Goal: Task Accomplishment & Management: Use online tool/utility

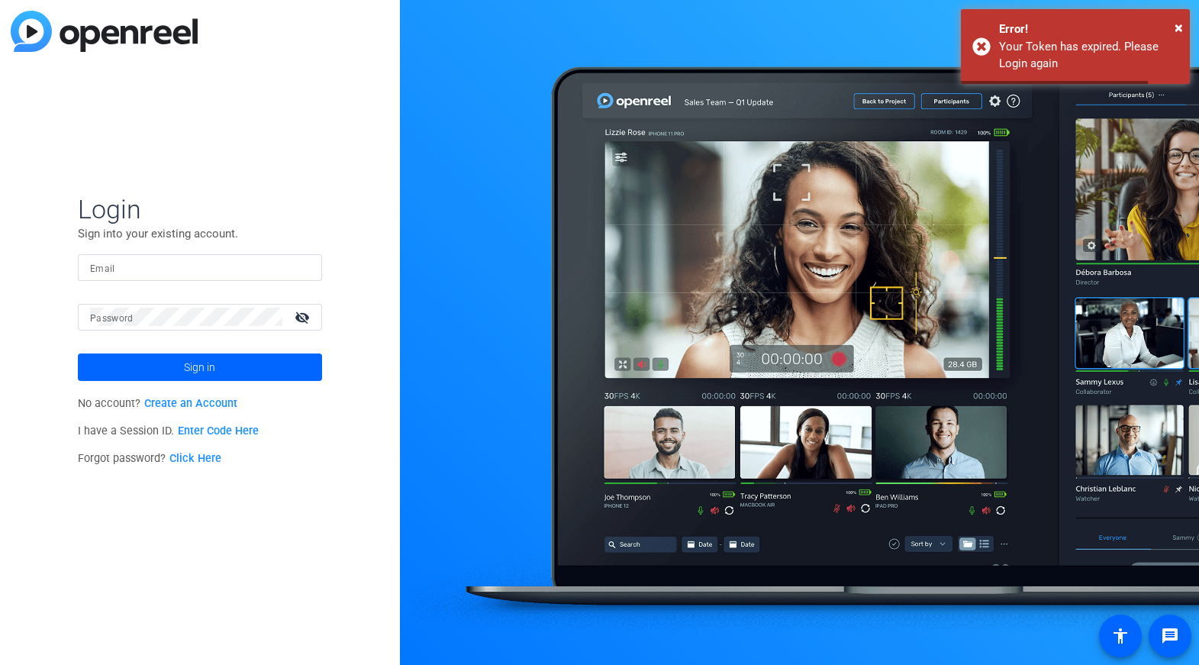
type input "[EMAIL_ADDRESS][DOMAIN_NAME]"
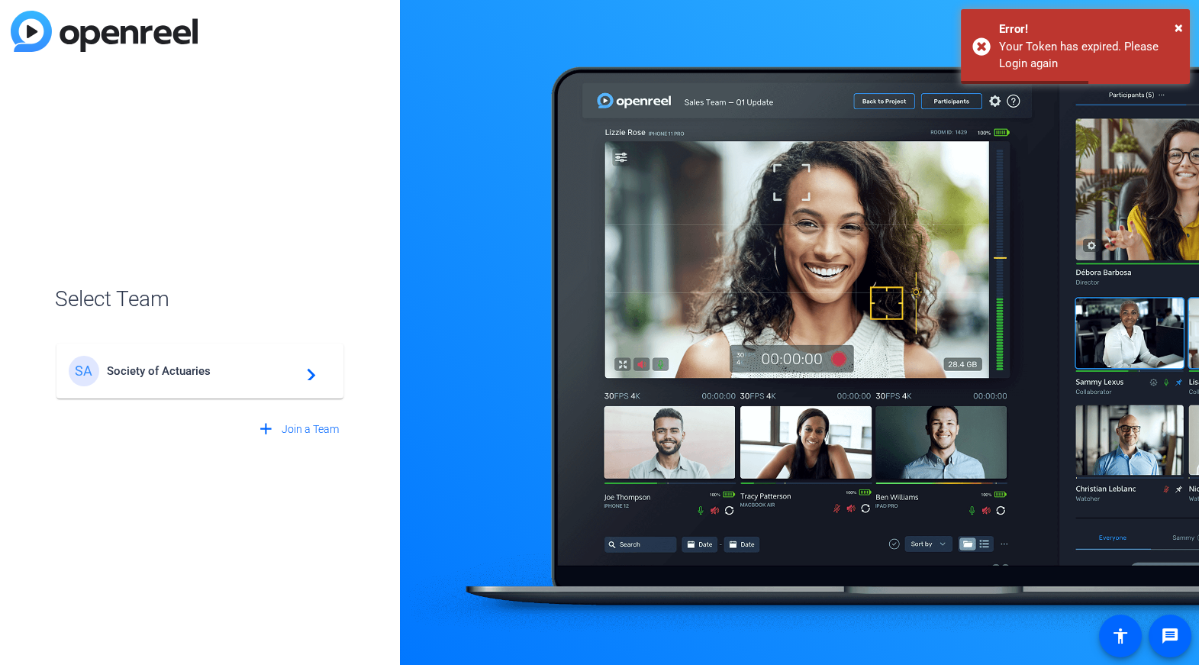
click at [217, 372] on span "Society of Actuaries" at bounding box center [202, 371] width 191 height 14
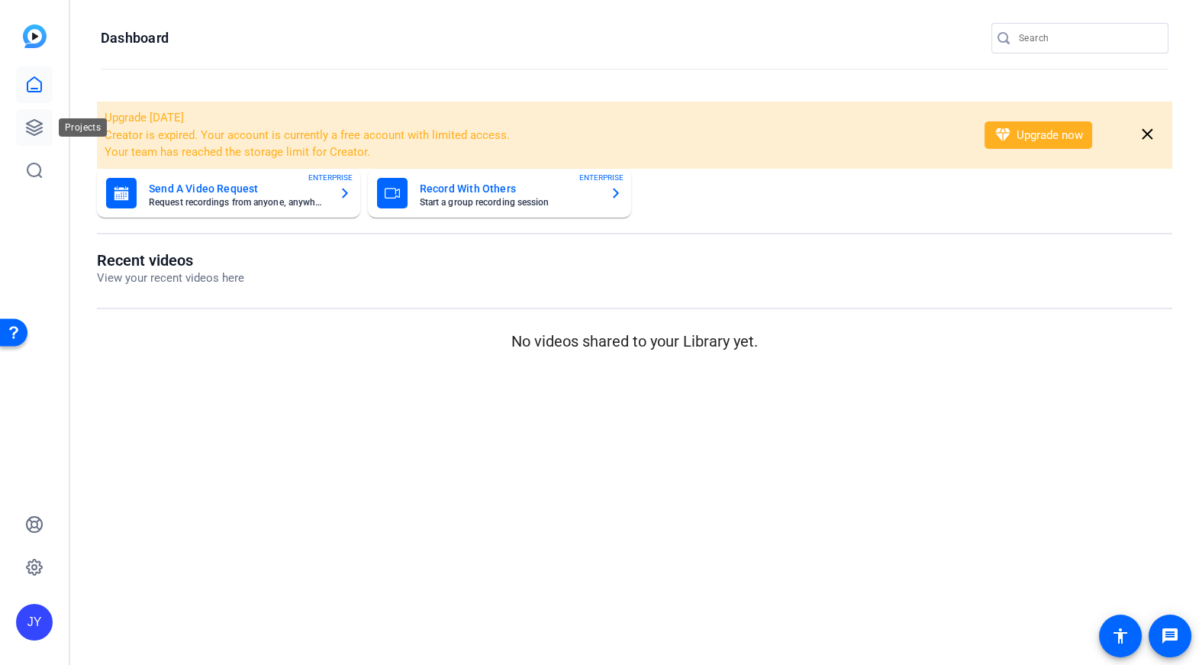
click at [30, 129] on icon at bounding box center [34, 127] width 15 height 15
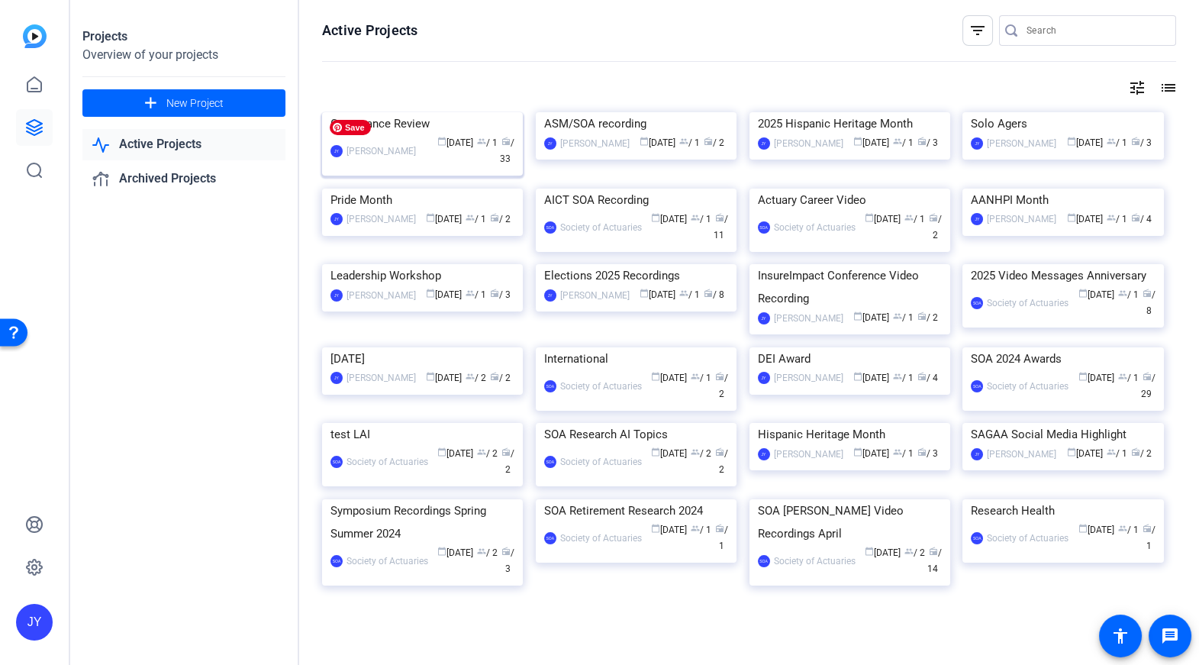
click at [424, 112] on img at bounding box center [422, 112] width 201 height 0
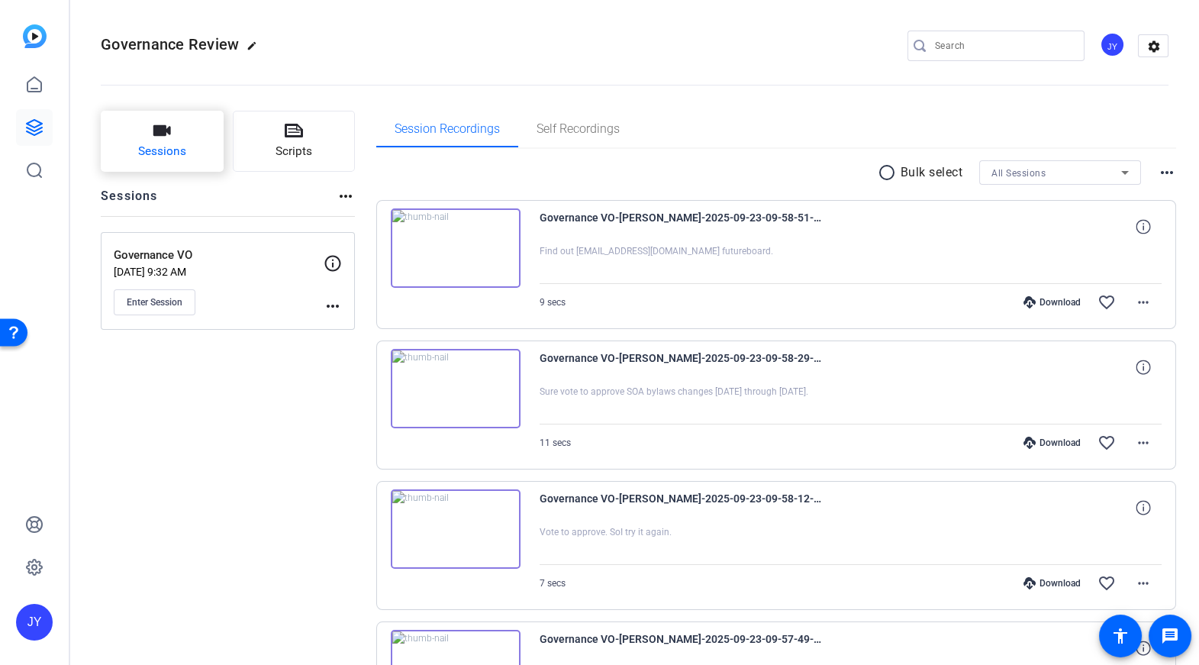
click at [195, 150] on button "Sessions" at bounding box center [162, 141] width 123 height 61
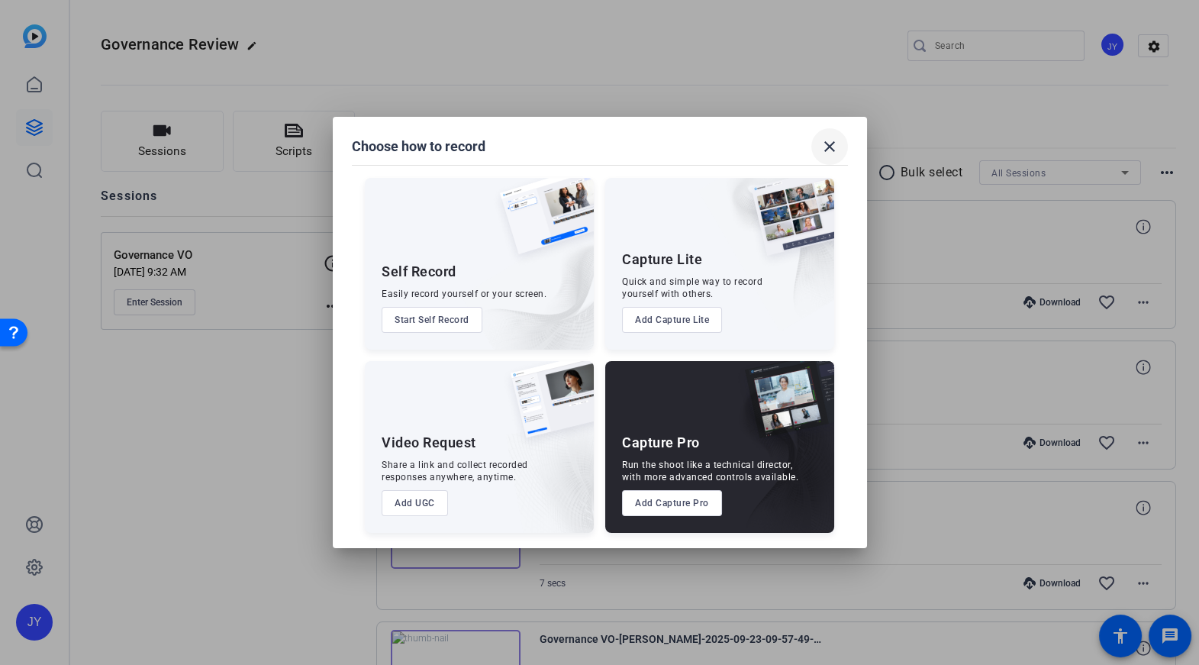
click at [834, 141] on mat-icon "close" at bounding box center [829, 146] width 18 height 18
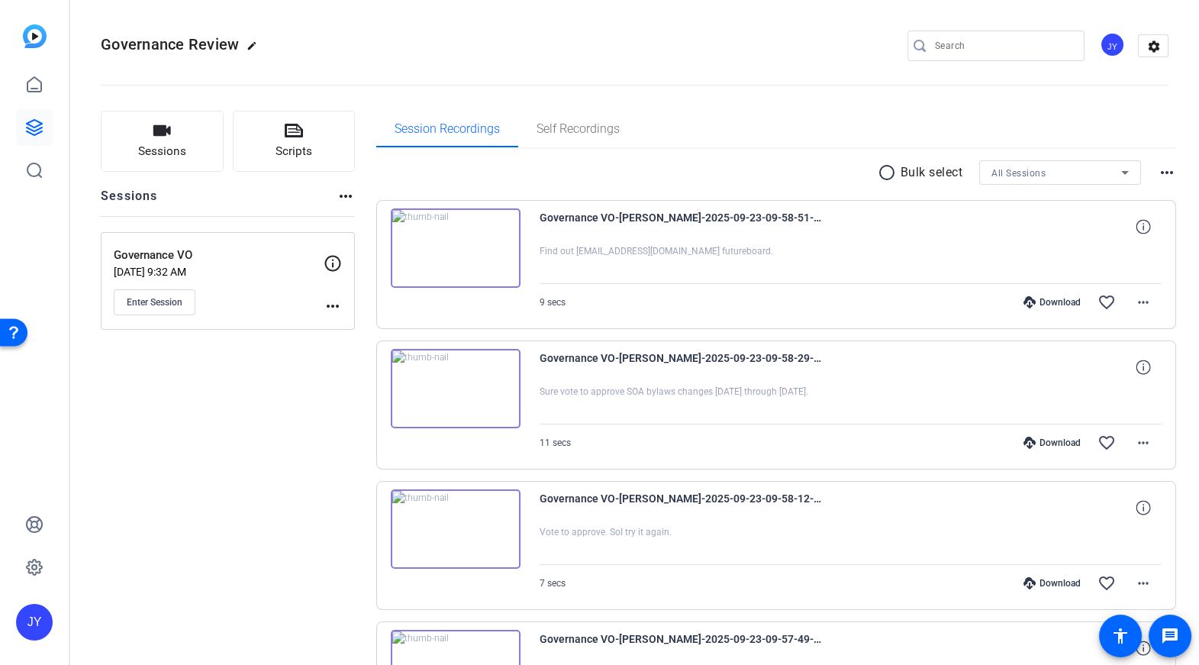
click at [332, 304] on mat-icon "more_horiz" at bounding box center [332, 306] width 18 height 18
click at [343, 330] on span "Edit Session" at bounding box center [370, 328] width 69 height 18
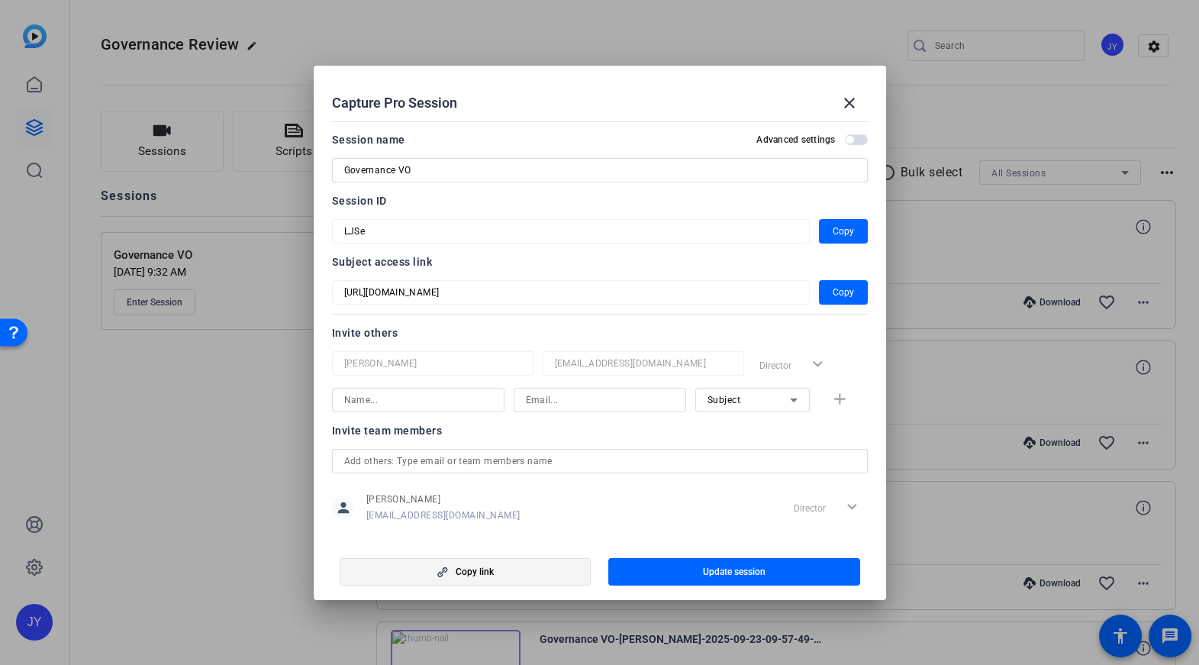
click at [508, 564] on span "button" at bounding box center [465, 571] width 250 height 37
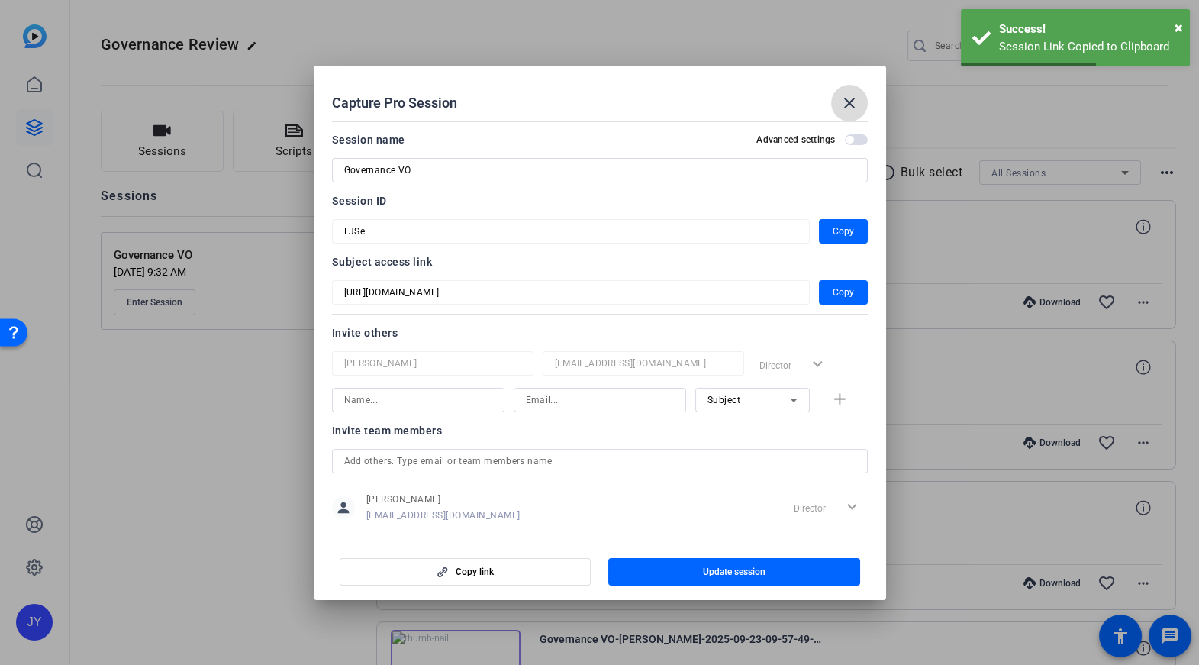
click at [848, 107] on mat-icon "close" at bounding box center [849, 103] width 18 height 18
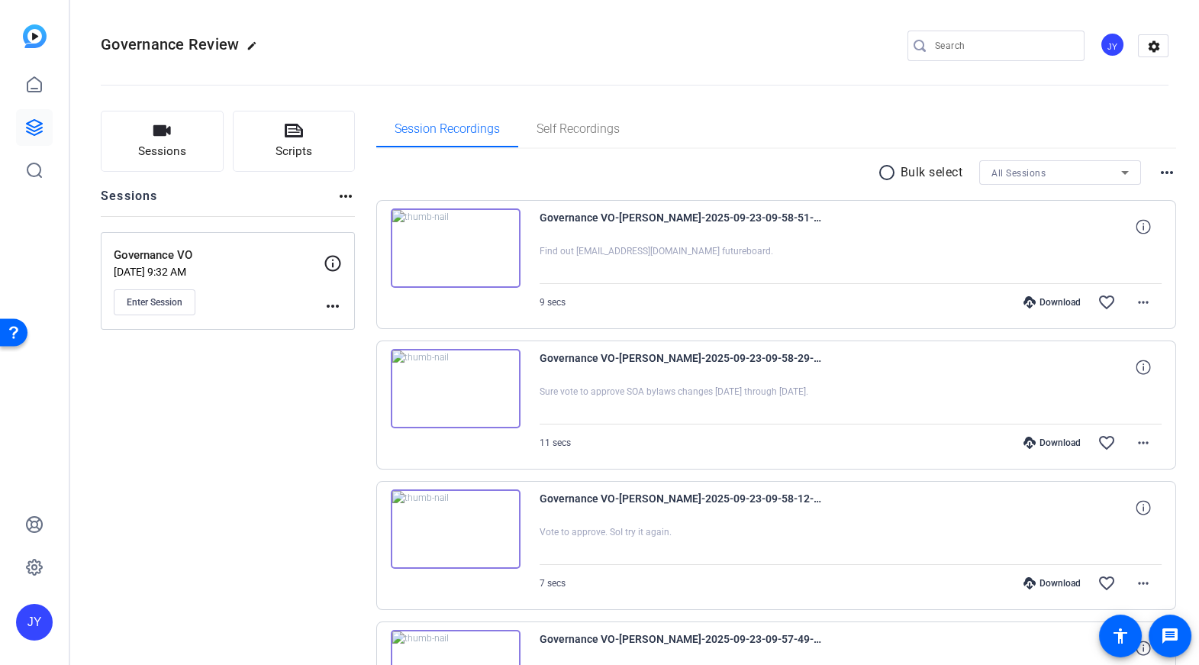
click at [156, 303] on span "Enter Session" at bounding box center [155, 302] width 56 height 12
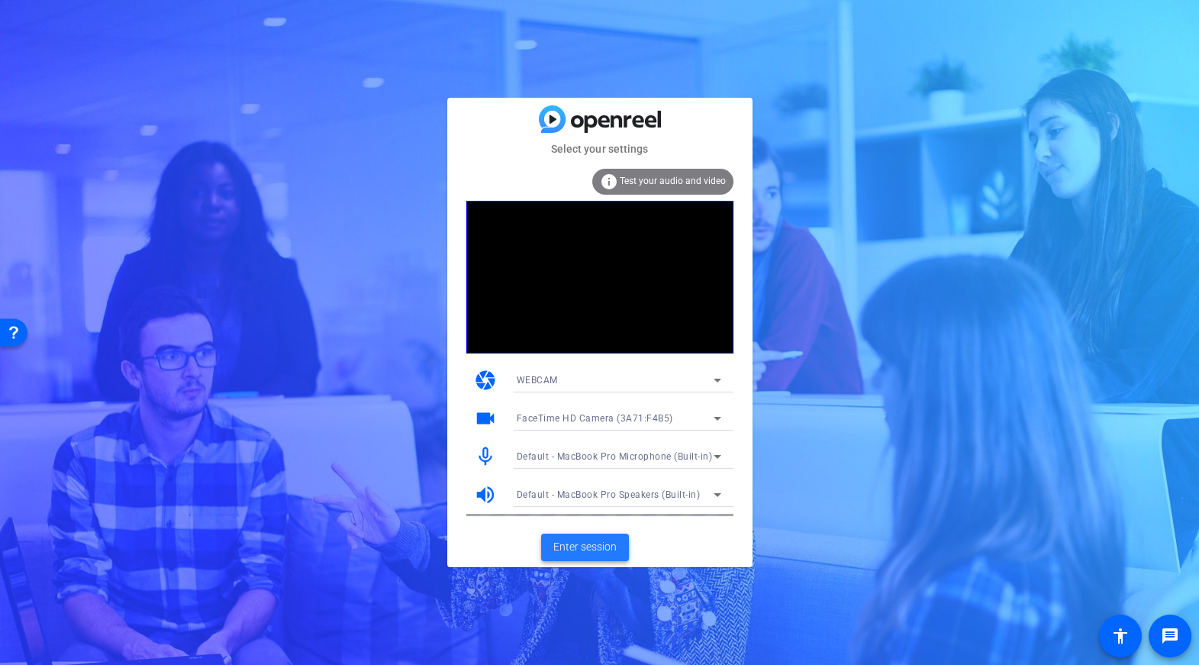
click at [594, 552] on span "Enter session" at bounding box center [584, 547] width 63 height 16
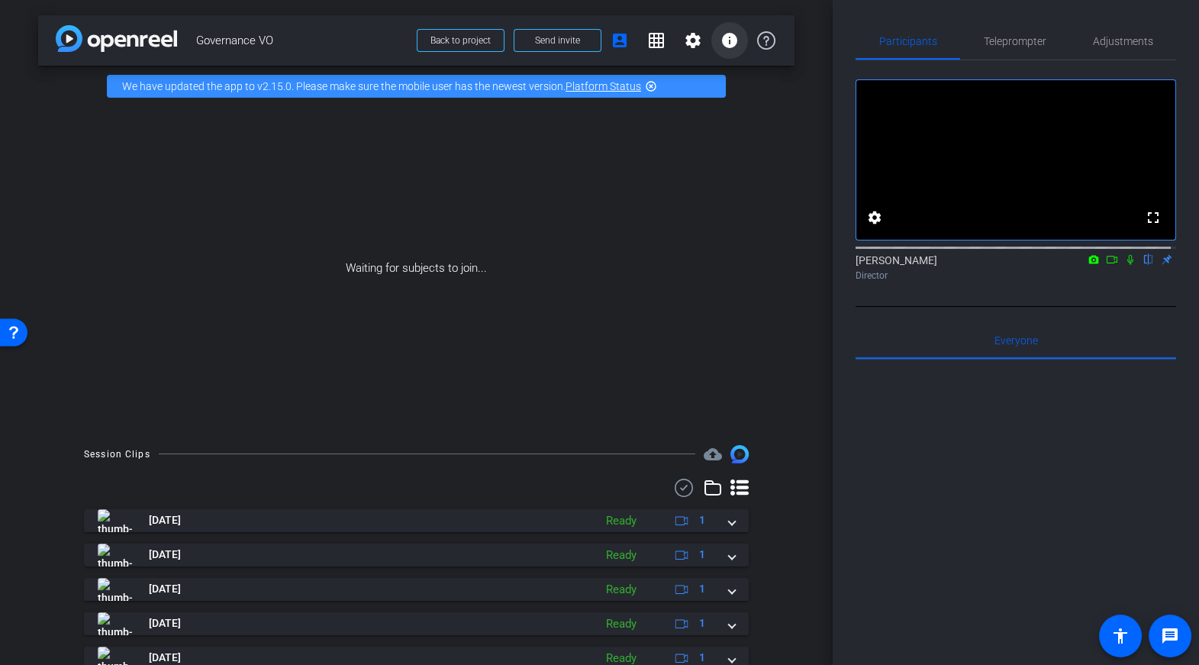
click at [721, 36] on mat-icon "info" at bounding box center [729, 40] width 18 height 18
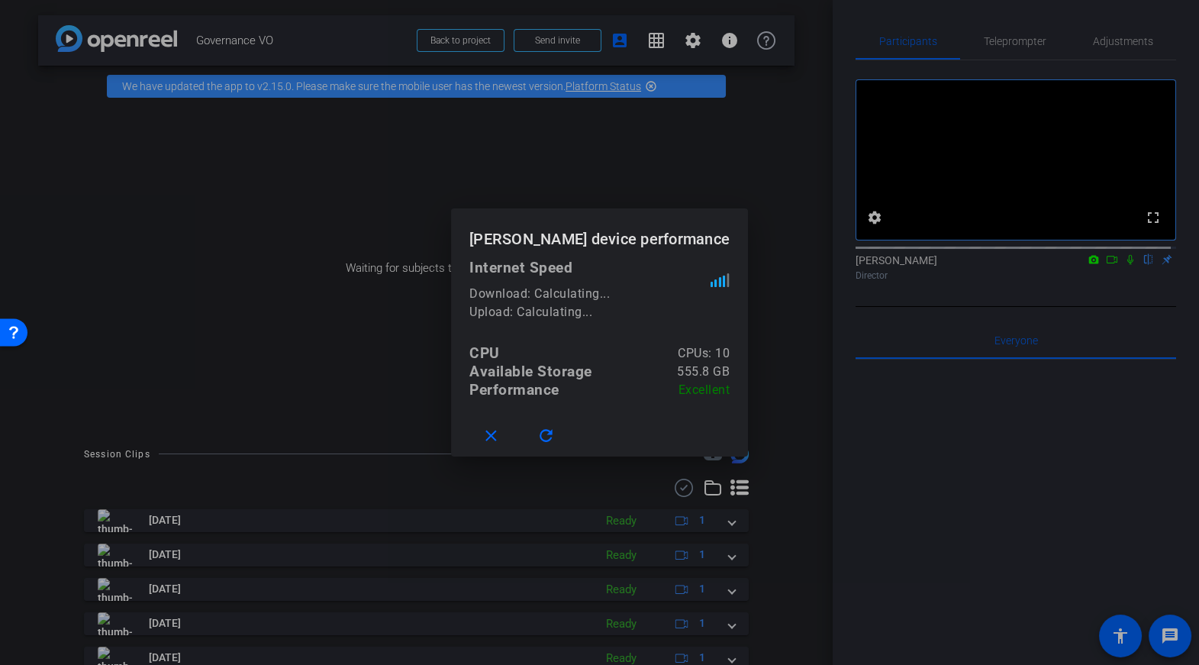
click at [801, 137] on div at bounding box center [599, 332] width 1199 height 665
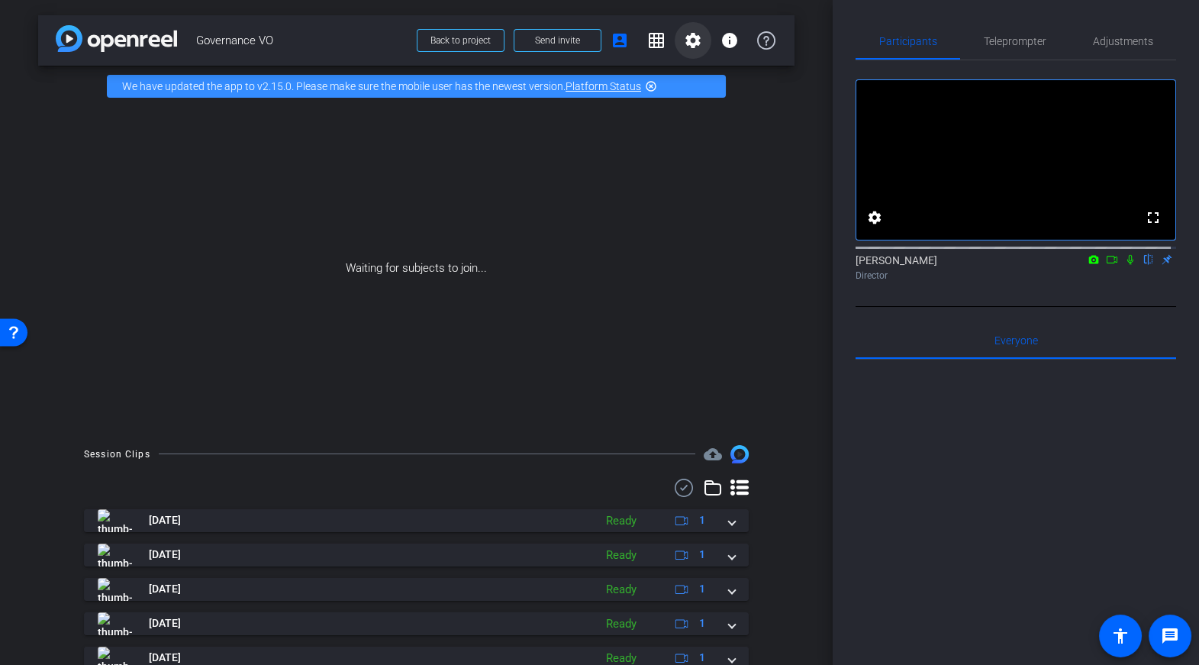
click at [693, 40] on mat-icon "settings" at bounding box center [693, 40] width 18 height 18
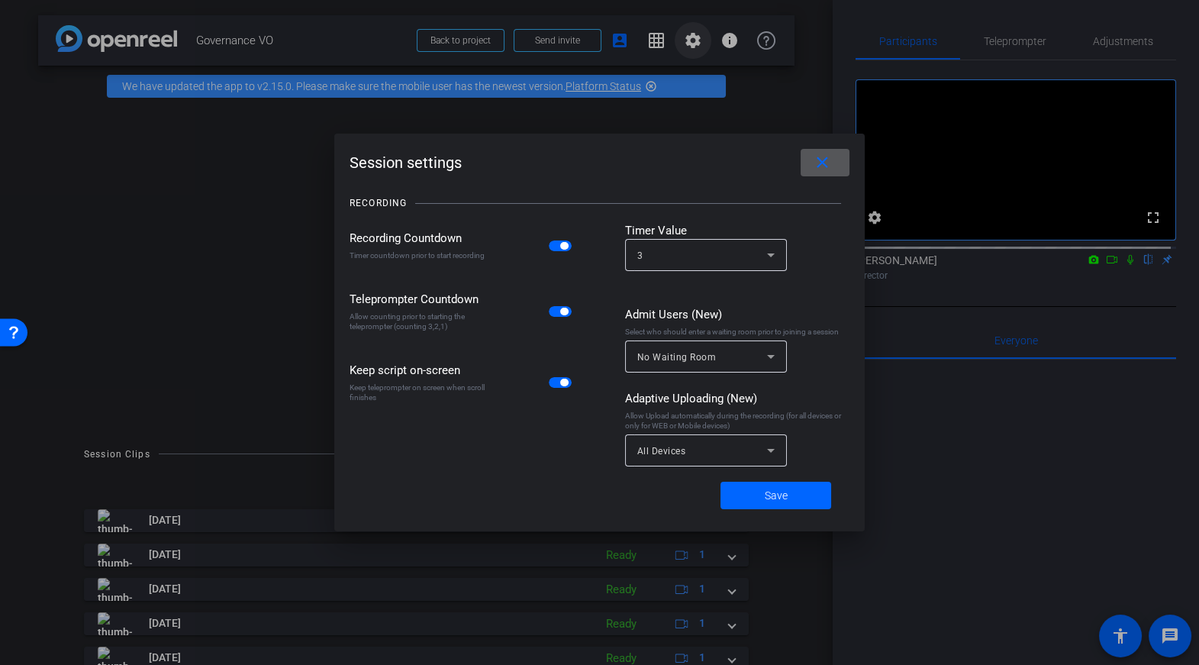
click at [693, 40] on div at bounding box center [599, 332] width 1199 height 665
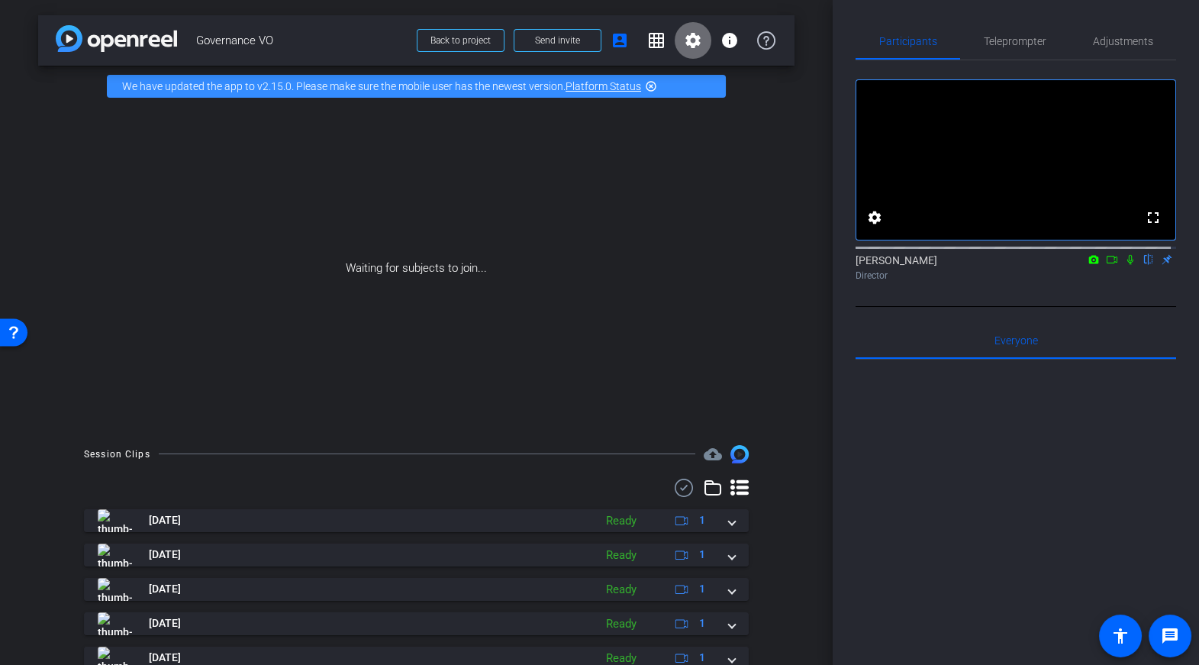
click at [690, 39] on mat-icon "settings" at bounding box center [693, 40] width 18 height 18
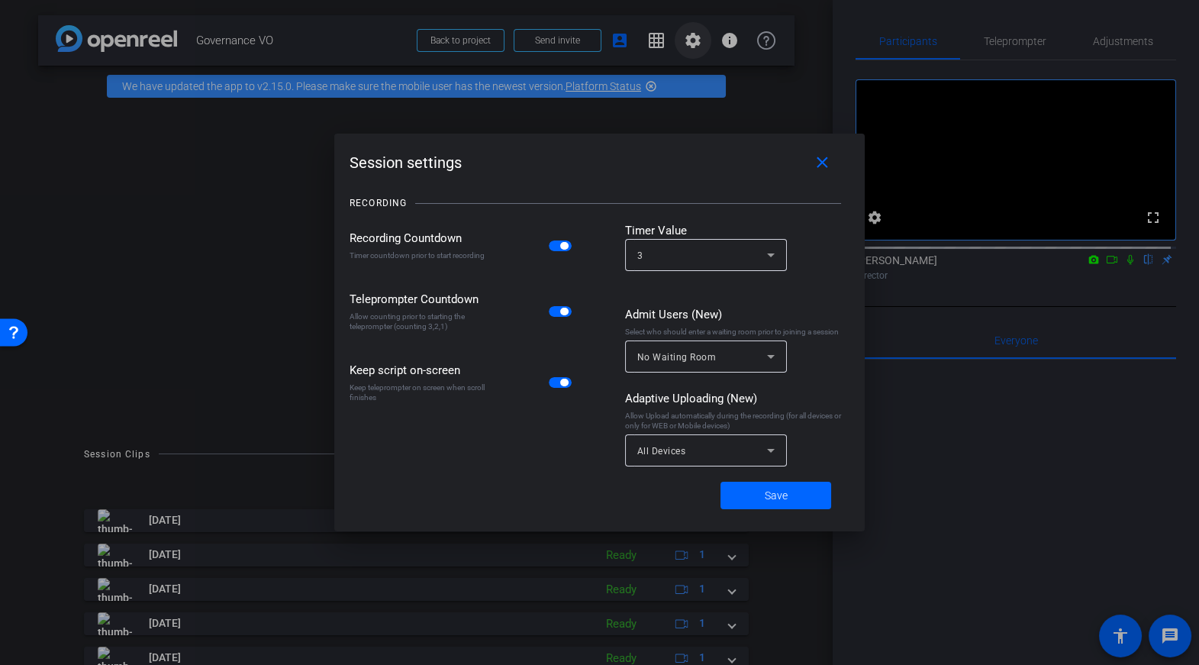
click at [690, 39] on div at bounding box center [599, 332] width 1199 height 665
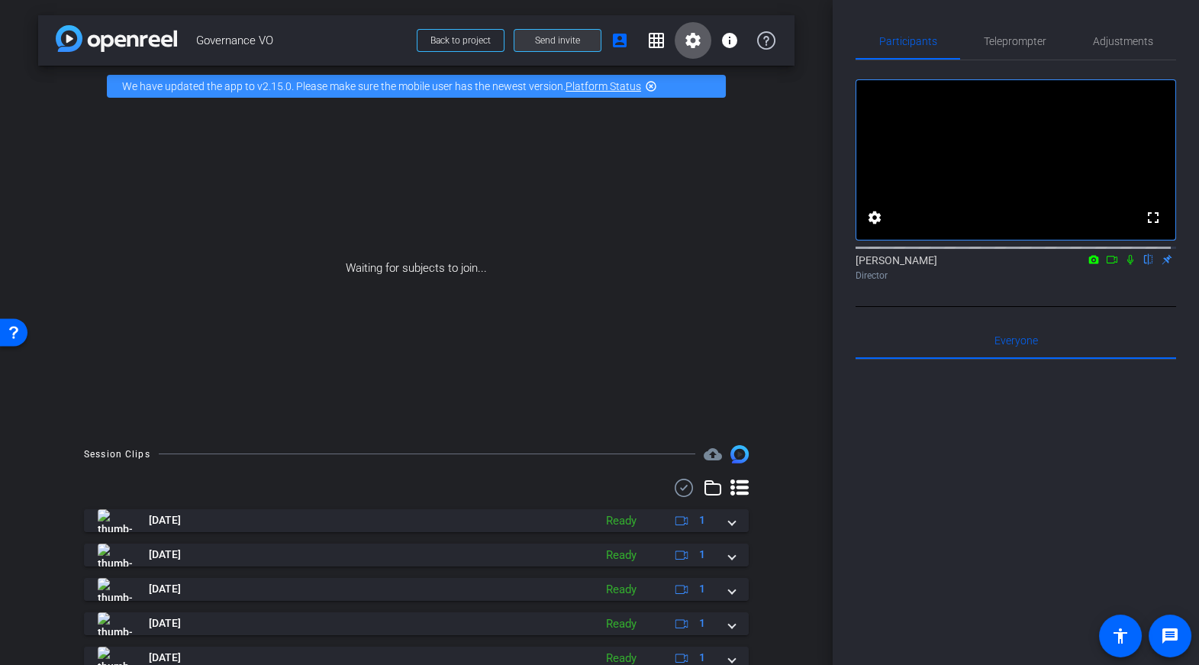
click at [580, 45] on span at bounding box center [557, 40] width 86 height 37
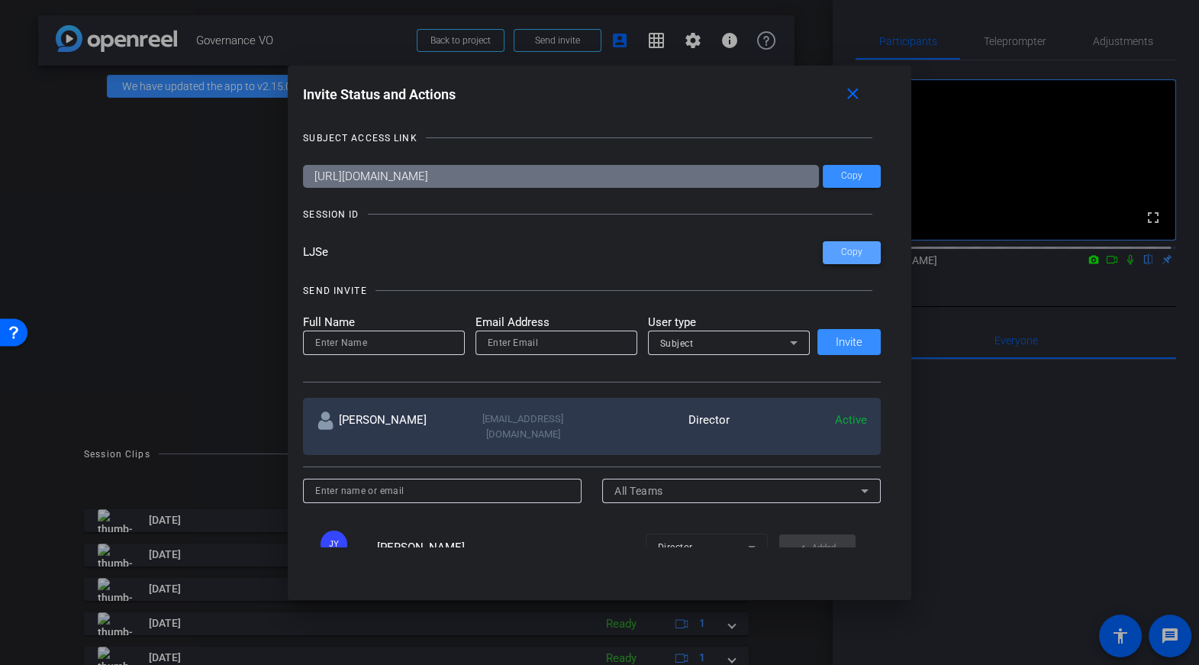
click at [851, 259] on span at bounding box center [851, 252] width 58 height 37
click at [856, 92] on mat-icon "close" at bounding box center [852, 94] width 19 height 19
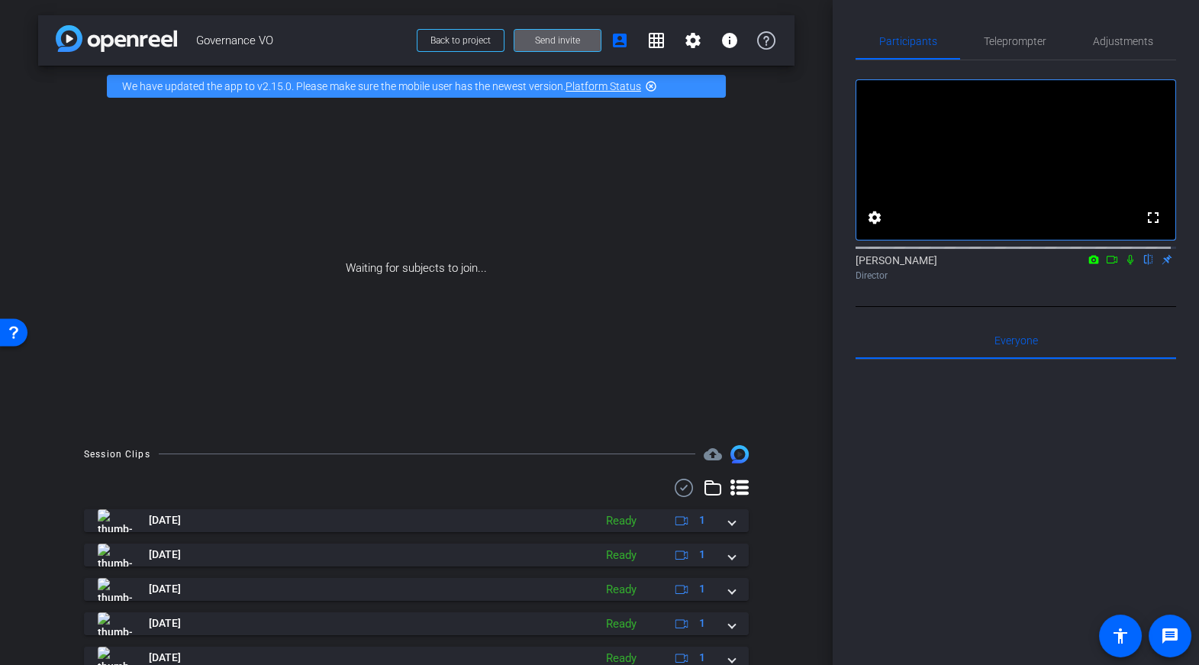
click at [508, 304] on div "Waiting for subjects to join..." at bounding box center [416, 268] width 756 height 323
click at [536, 46] on span "Send invite" at bounding box center [557, 40] width 45 height 12
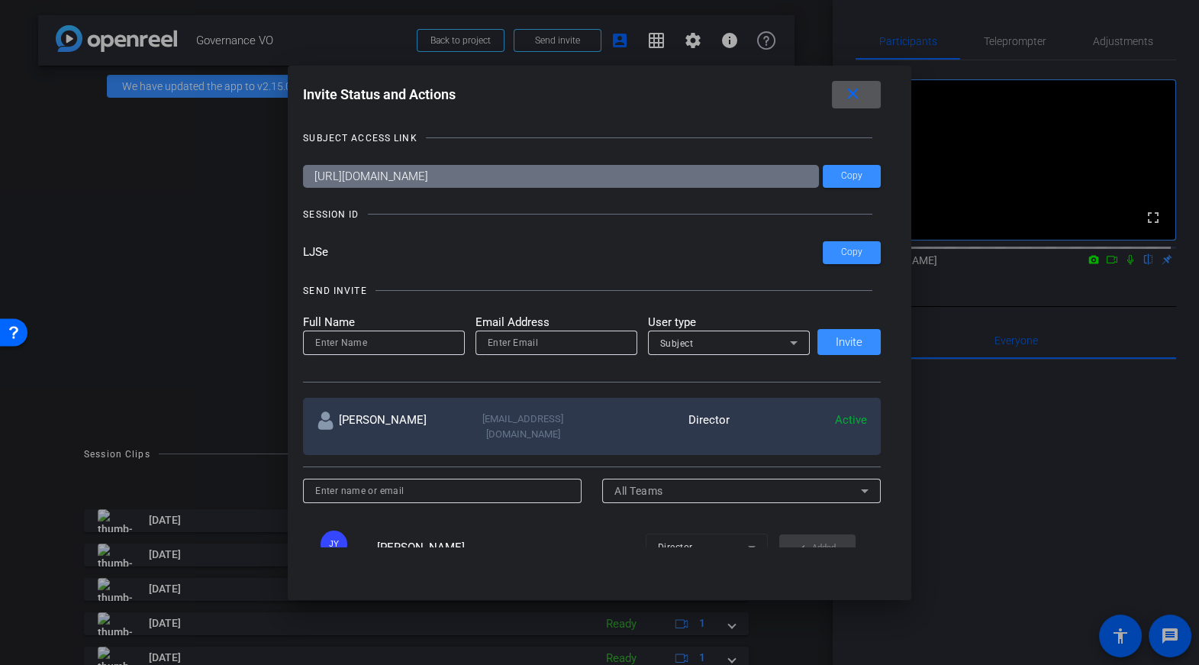
click at [397, 349] on input at bounding box center [383, 342] width 137 height 18
type input "[PERSON_NAME]"
click at [520, 339] on input "email" at bounding box center [556, 342] width 137 height 18
click at [491, 341] on input "email" at bounding box center [556, 342] width 137 height 18
paste input "[EMAIL_ADDRESS][DOMAIN_NAME]"
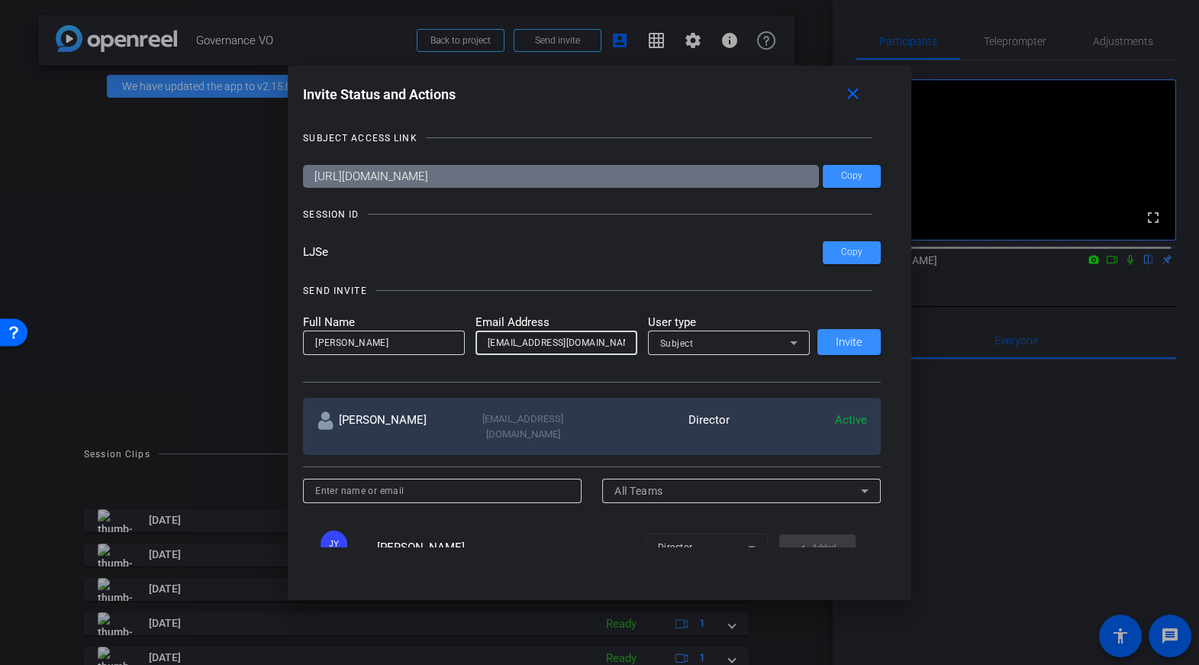
type input "[EMAIL_ADDRESS][DOMAIN_NAME]"
click at [720, 345] on div "Subject" at bounding box center [725, 342] width 130 height 19
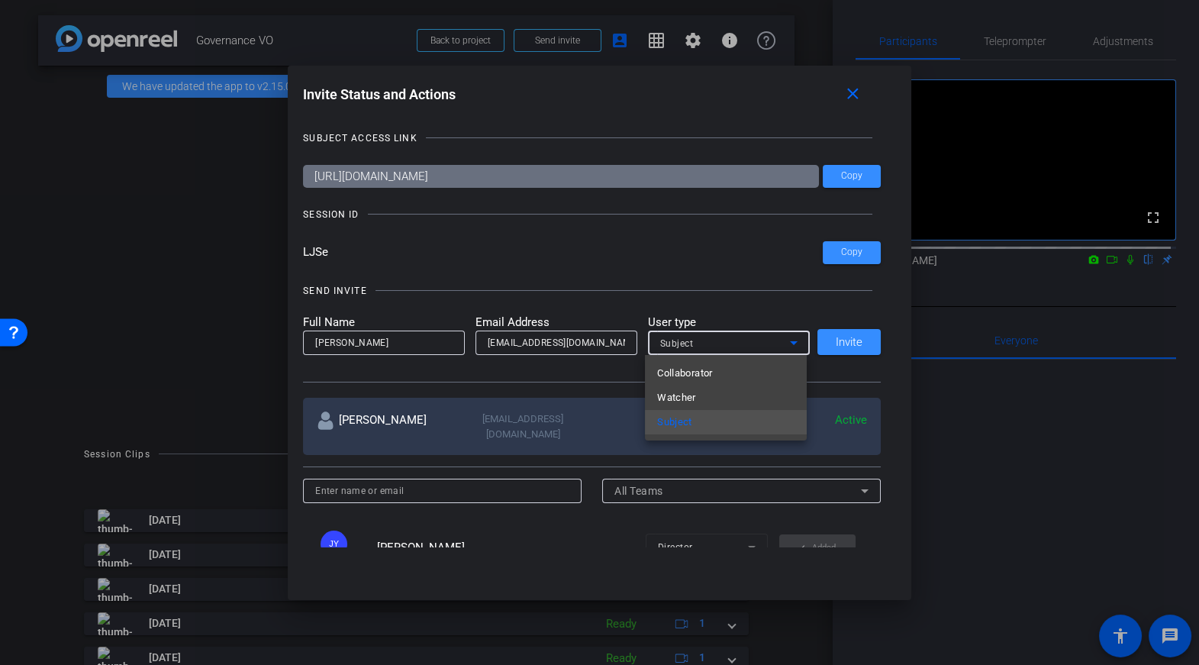
click at [720, 345] on div at bounding box center [599, 332] width 1199 height 665
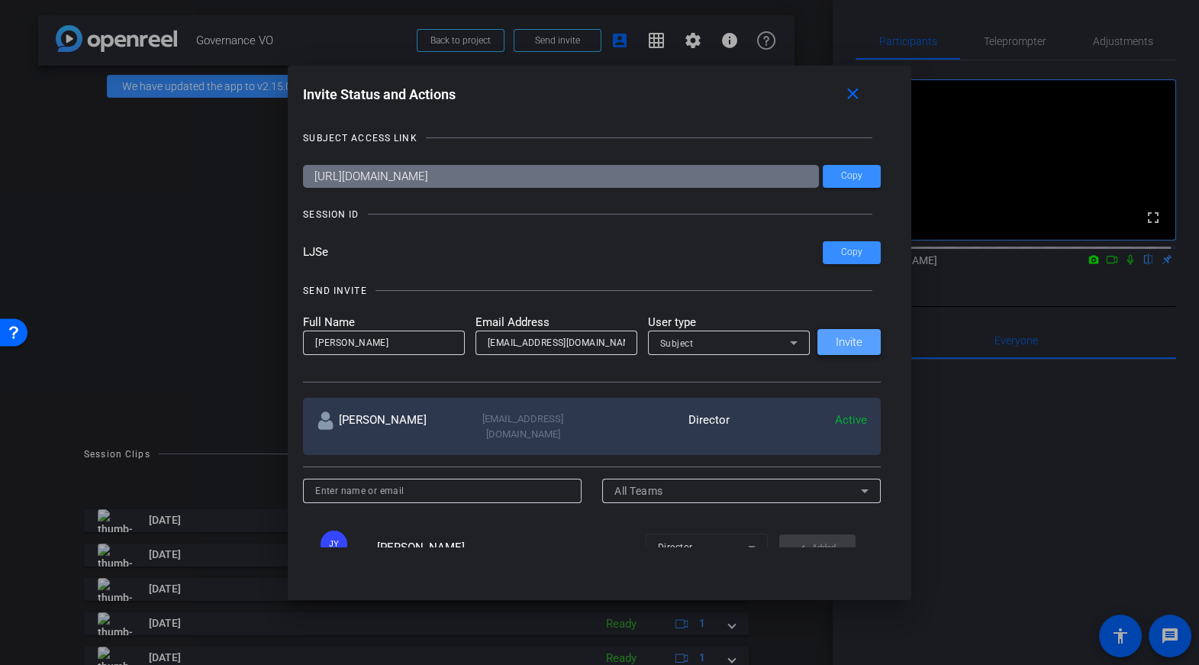
click at [835, 336] on span "Invite" at bounding box center [848, 341] width 27 height 11
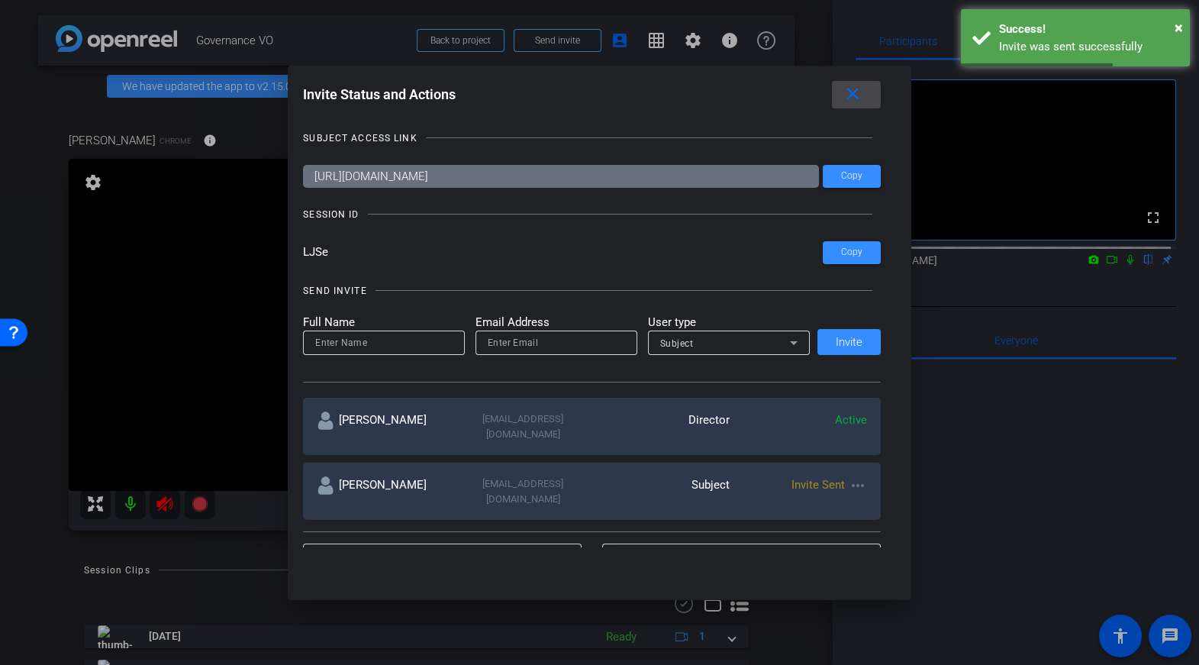
click at [859, 93] on mat-icon "close" at bounding box center [852, 94] width 19 height 19
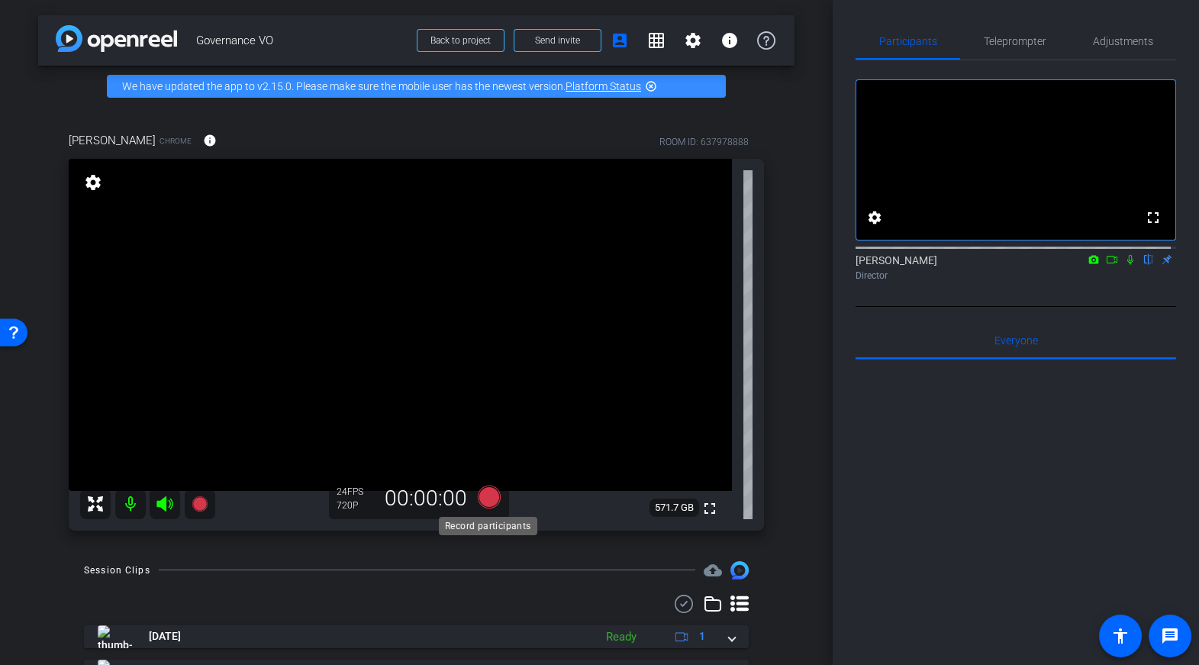
click at [486, 494] on icon at bounding box center [488, 496] width 23 height 23
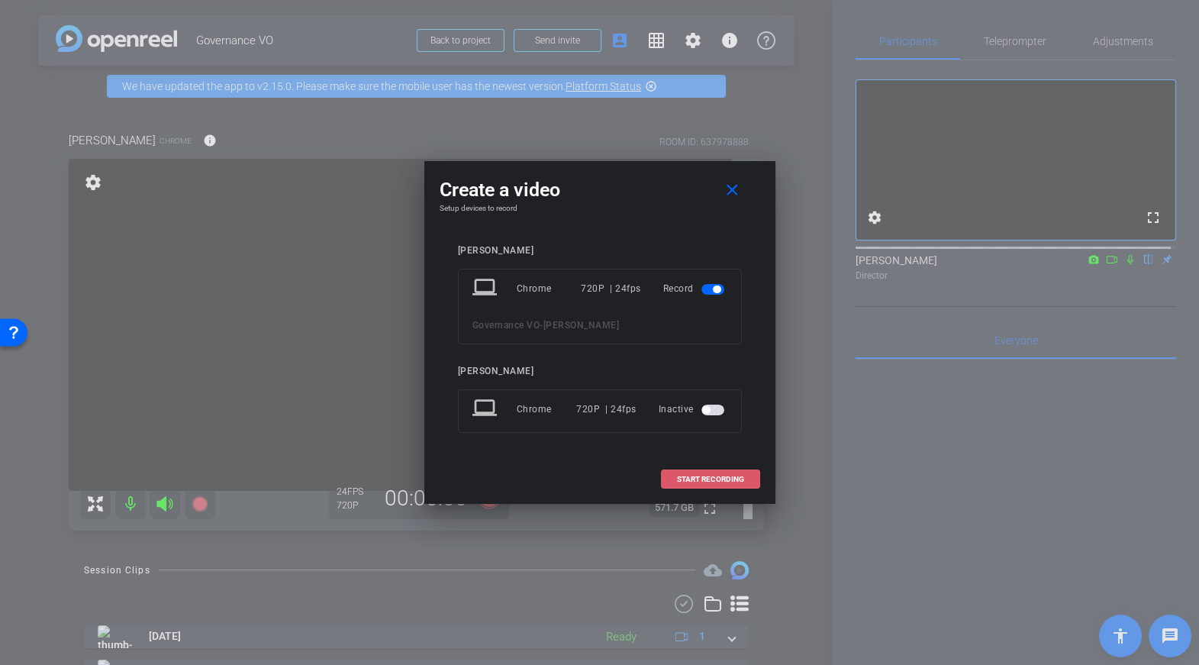
click at [713, 480] on span "START RECORDING" at bounding box center [710, 479] width 67 height 8
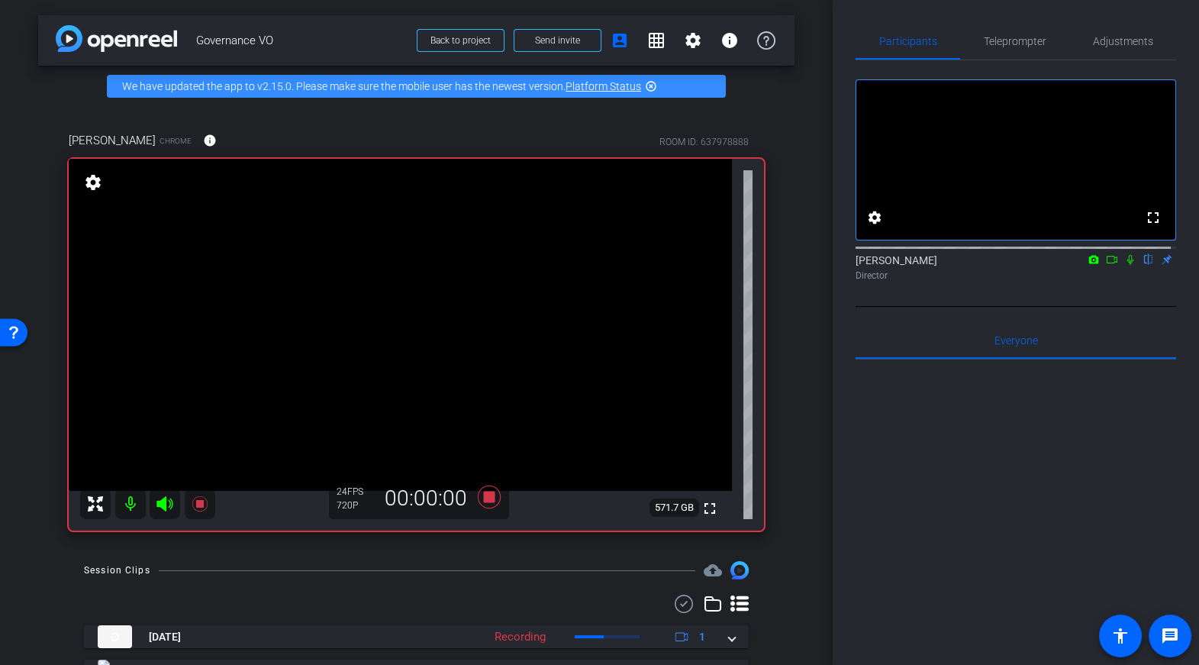
click at [1107, 265] on icon at bounding box center [1111, 259] width 12 height 11
click at [491, 499] on icon at bounding box center [488, 496] width 23 height 23
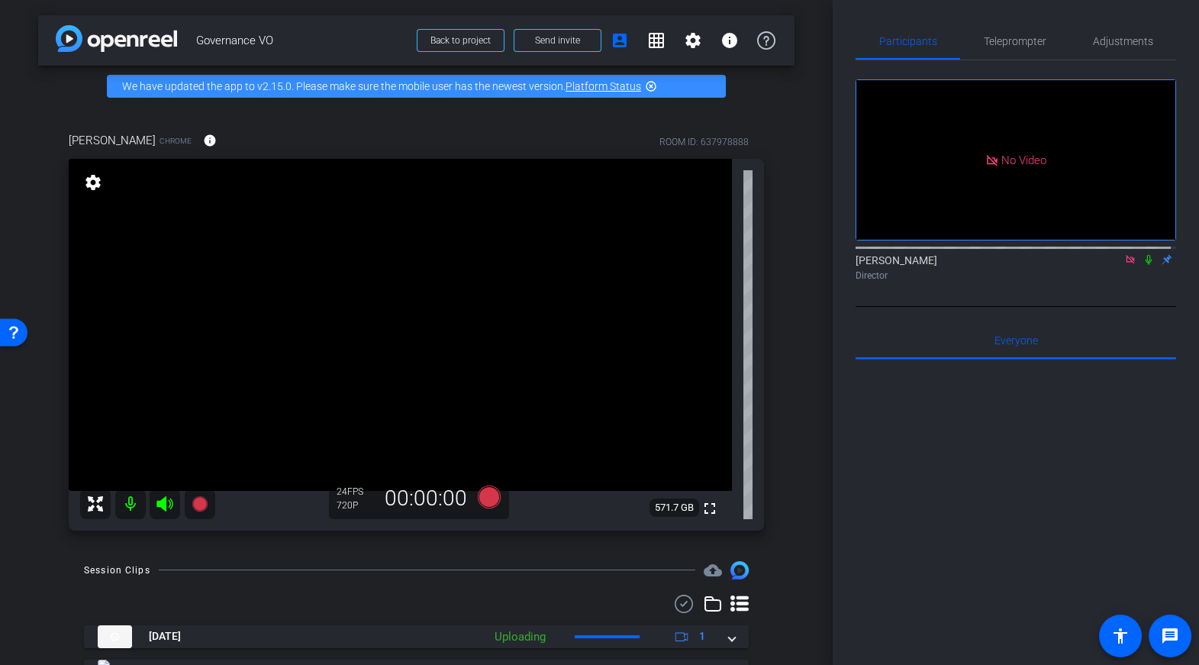
click at [1142, 265] on icon at bounding box center [1148, 259] width 12 height 11
click at [1125, 265] on icon at bounding box center [1130, 259] width 12 height 11
click at [1126, 265] on icon at bounding box center [1130, 260] width 8 height 10
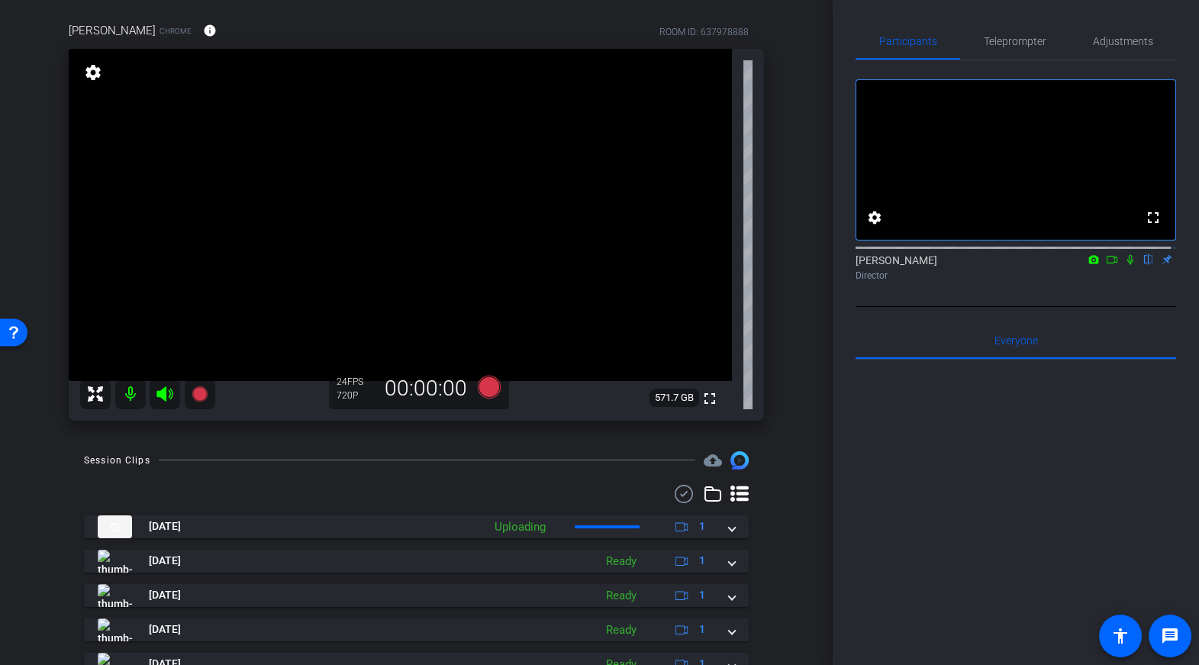
scroll to position [109, 0]
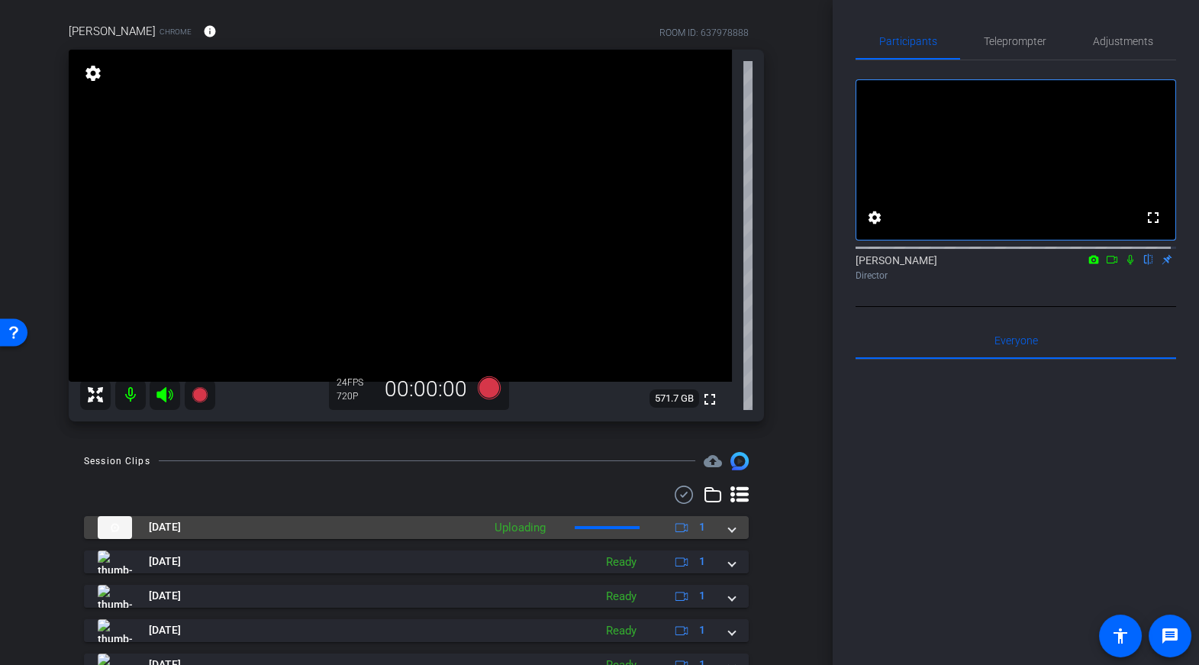
click at [729, 524] on span at bounding box center [732, 527] width 6 height 16
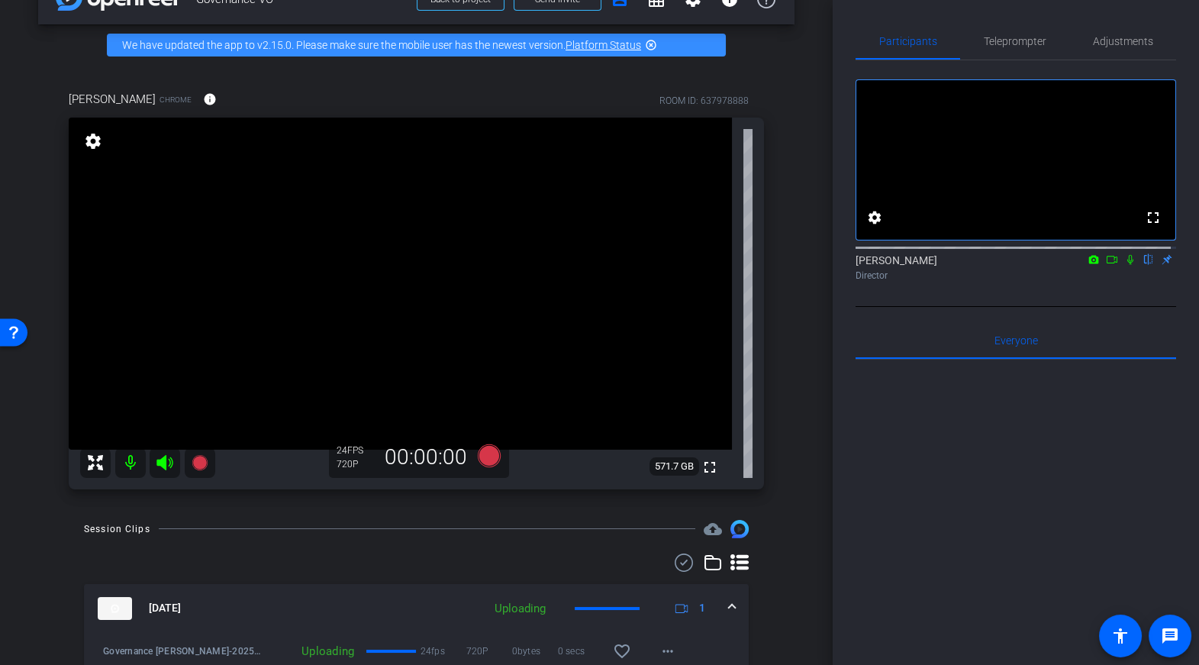
scroll to position [0, 0]
